Goal: Transaction & Acquisition: Purchase product/service

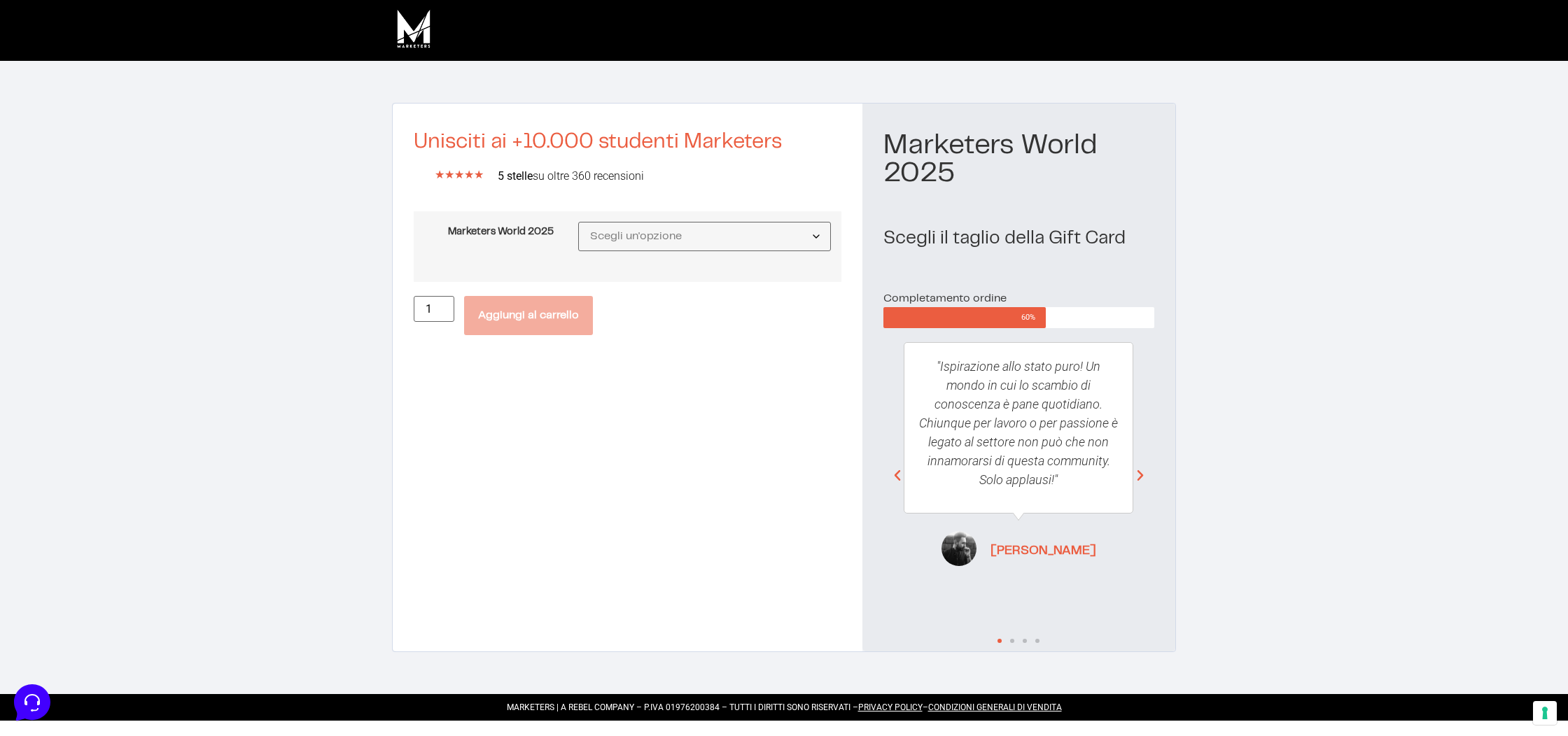
click at [631, 411] on div "Unisciti ai +10.000 studenti Marketers ★ ★ ★ ★ ★ 5/5 5 stelle su oltre 360 rece…" at bounding box center [628, 377] width 470 height 547
click at [400, 31] on img at bounding box center [413, 28] width 43 height 43
click at [425, 23] on img at bounding box center [413, 28] width 43 height 43
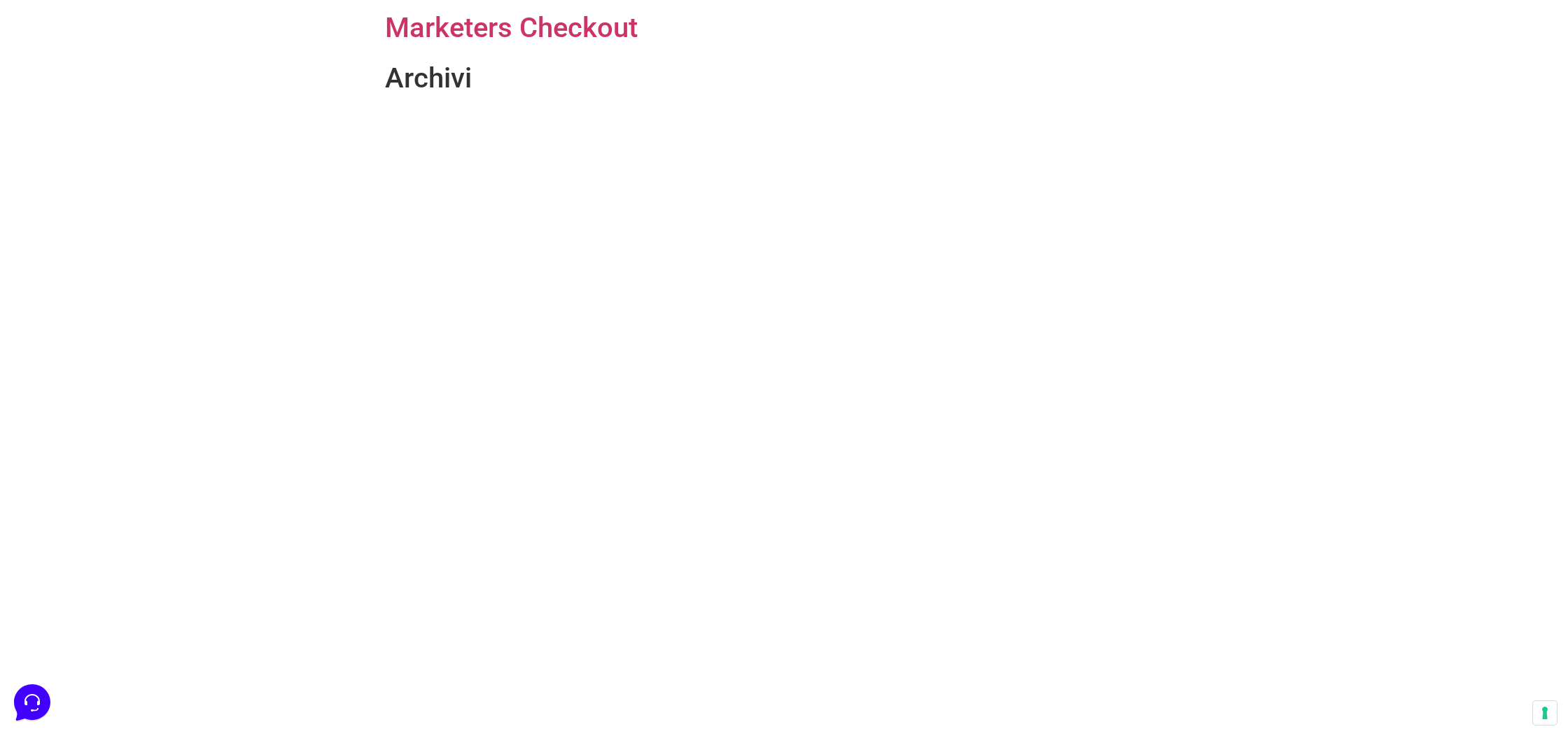
click at [429, 47] on header "Marketers Checkout" at bounding box center [784, 28] width 798 height 56
click at [460, 75] on h1 "Archivi" at bounding box center [784, 78] width 798 height 34
click at [436, 87] on h1 "Archivi" at bounding box center [784, 78] width 798 height 34
click at [477, 24] on link "Marketers Checkout" at bounding box center [512, 27] width 253 height 33
click at [478, 24] on link "Marketers Checkout" at bounding box center [512, 27] width 253 height 33
